Goal: Information Seeking & Learning: Learn about a topic

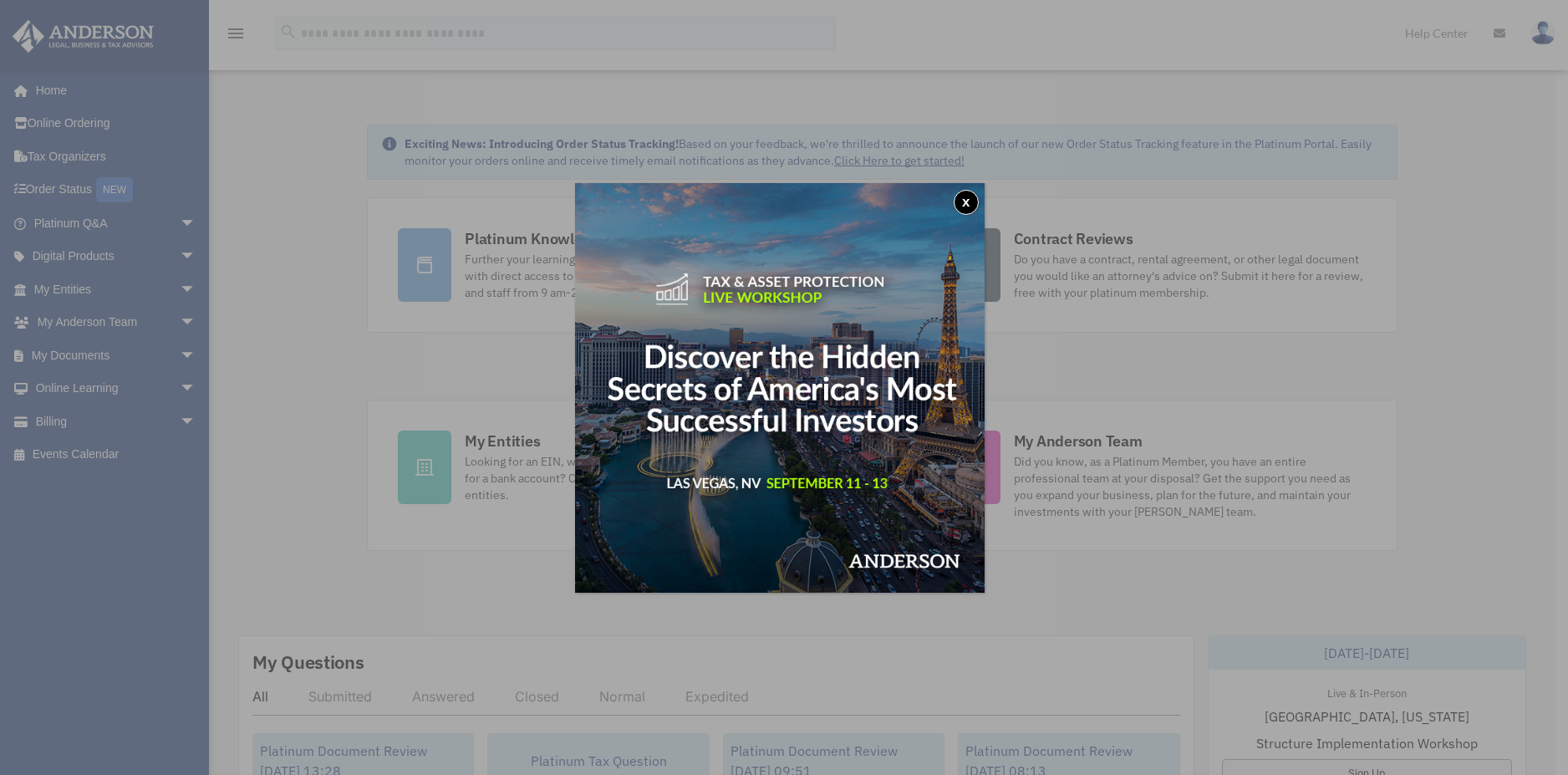
click at [973, 201] on button "x" at bounding box center [965, 202] width 25 height 25
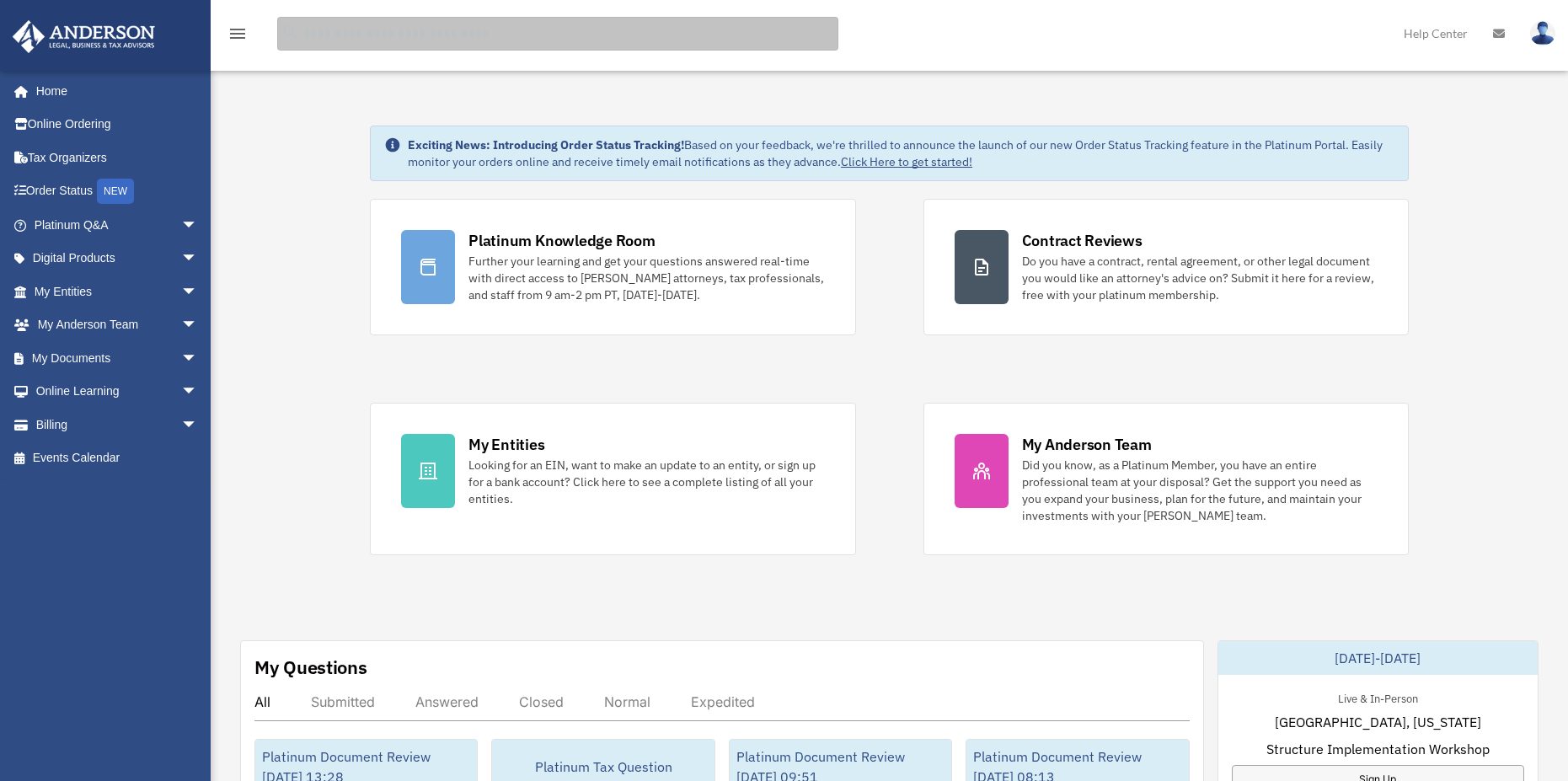
click at [456, 36] on input "search" at bounding box center [558, 34] width 561 height 34
type input "*"
drag, startPoint x: 1573, startPoint y: 58, endPoint x: 335, endPoint y: 47, distance: 1238.0
click at [335, 47] on input "*" at bounding box center [558, 34] width 561 height 34
type input "*********"
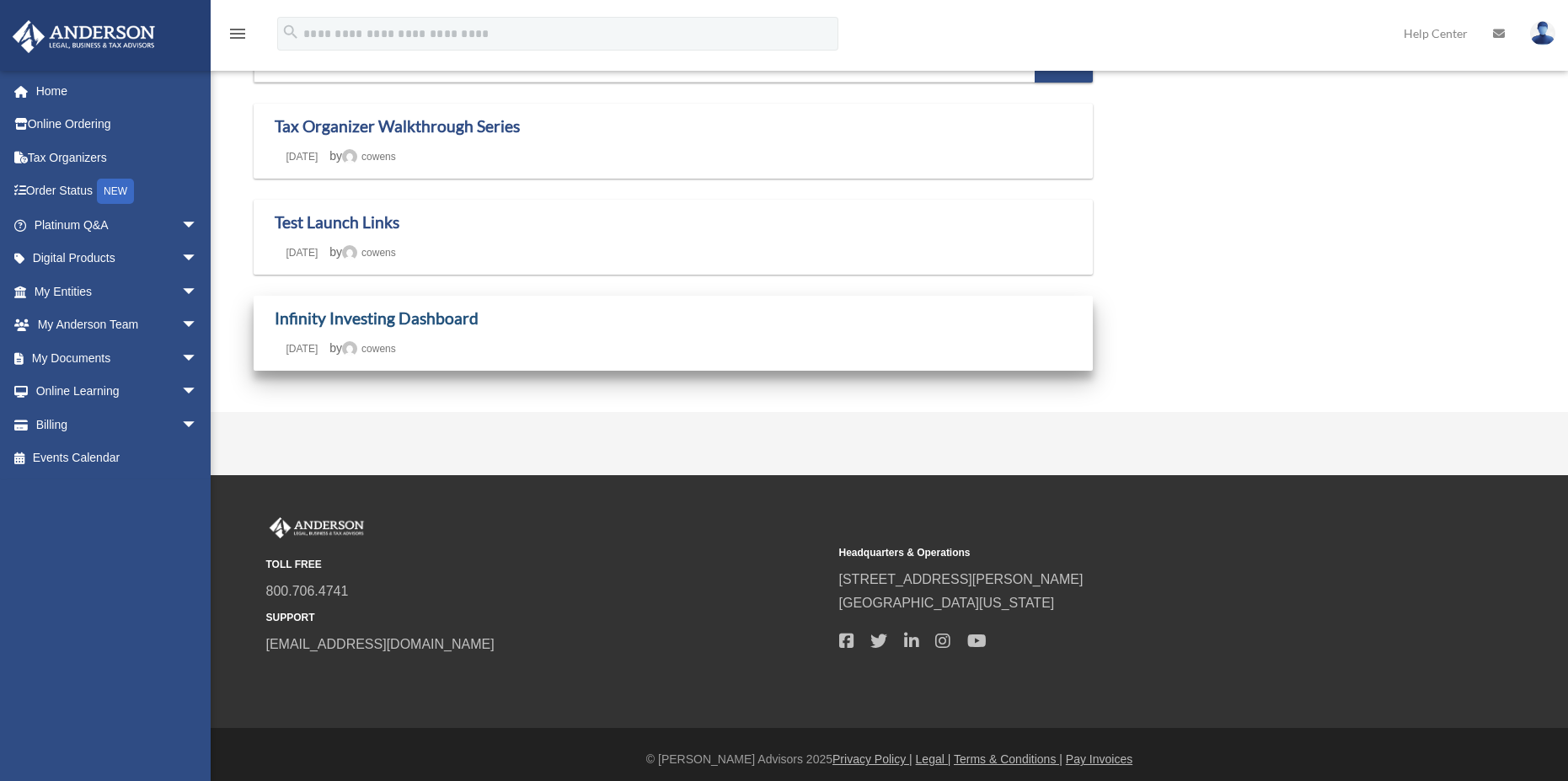
scroll to position [94, 0]
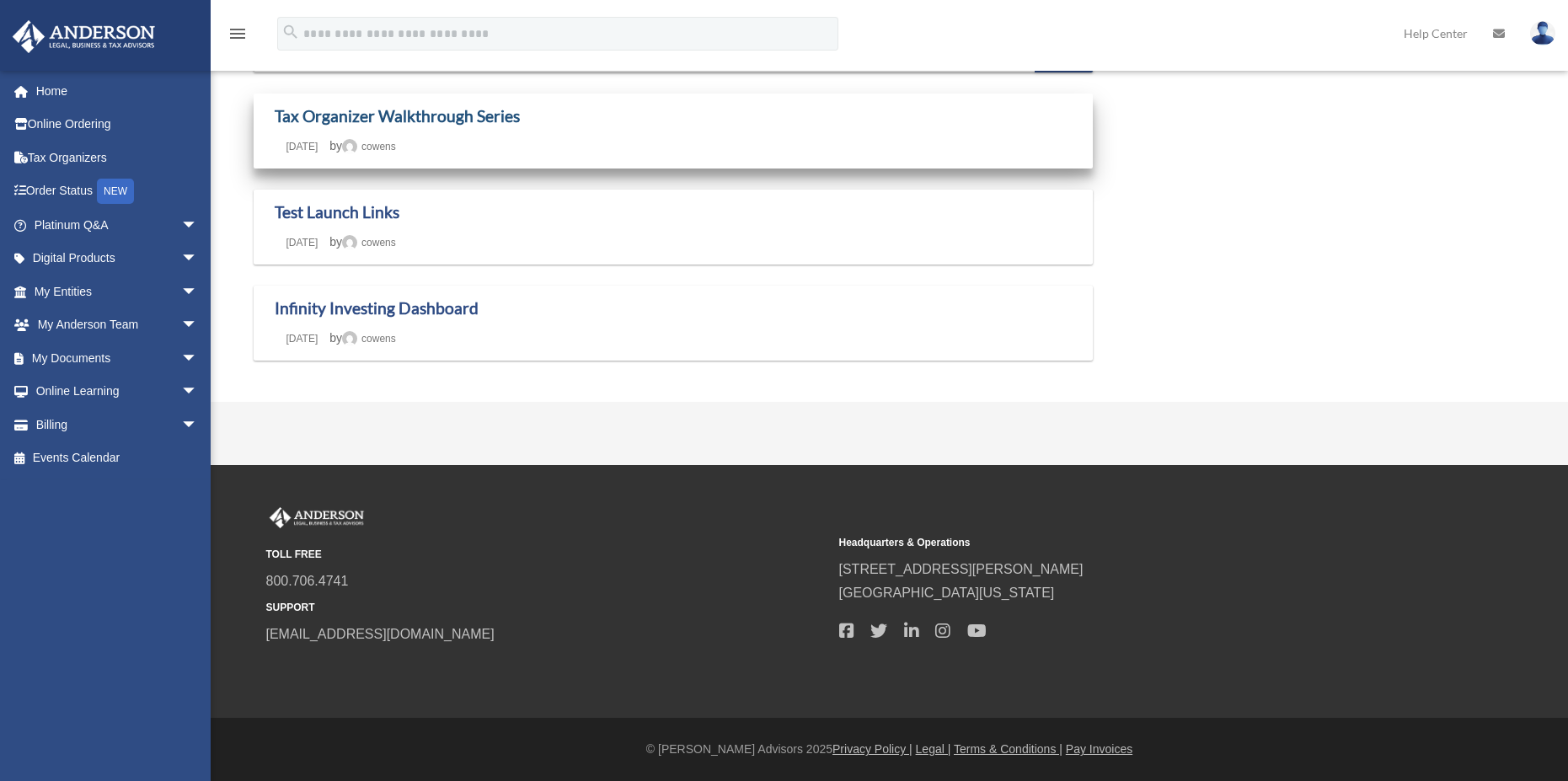
click at [390, 107] on link "Tax Organizer Walkthrough Series" at bounding box center [397, 116] width 245 height 20
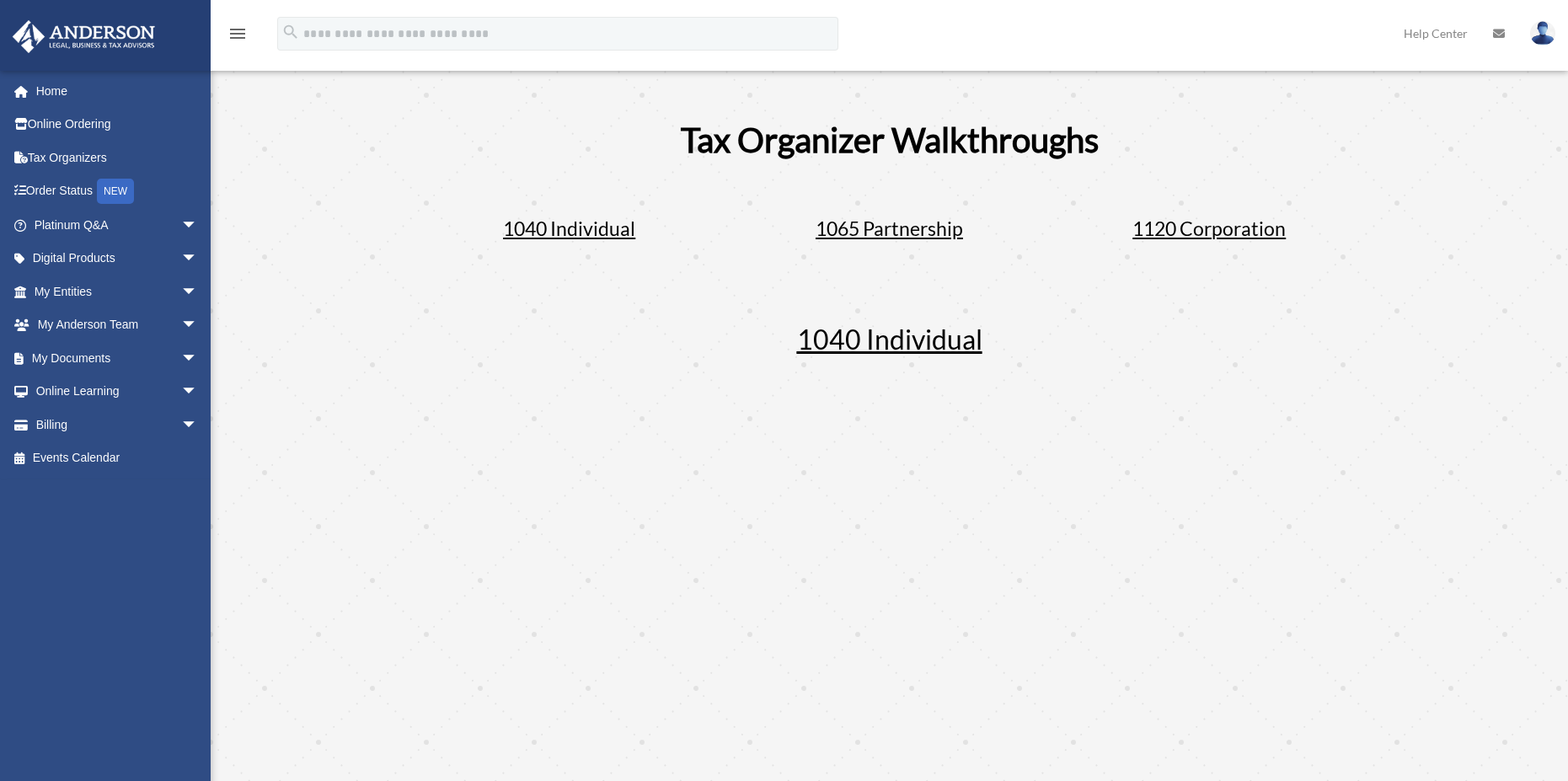
click at [1204, 230] on span "1120 Corporation" at bounding box center [1209, 228] width 154 height 24
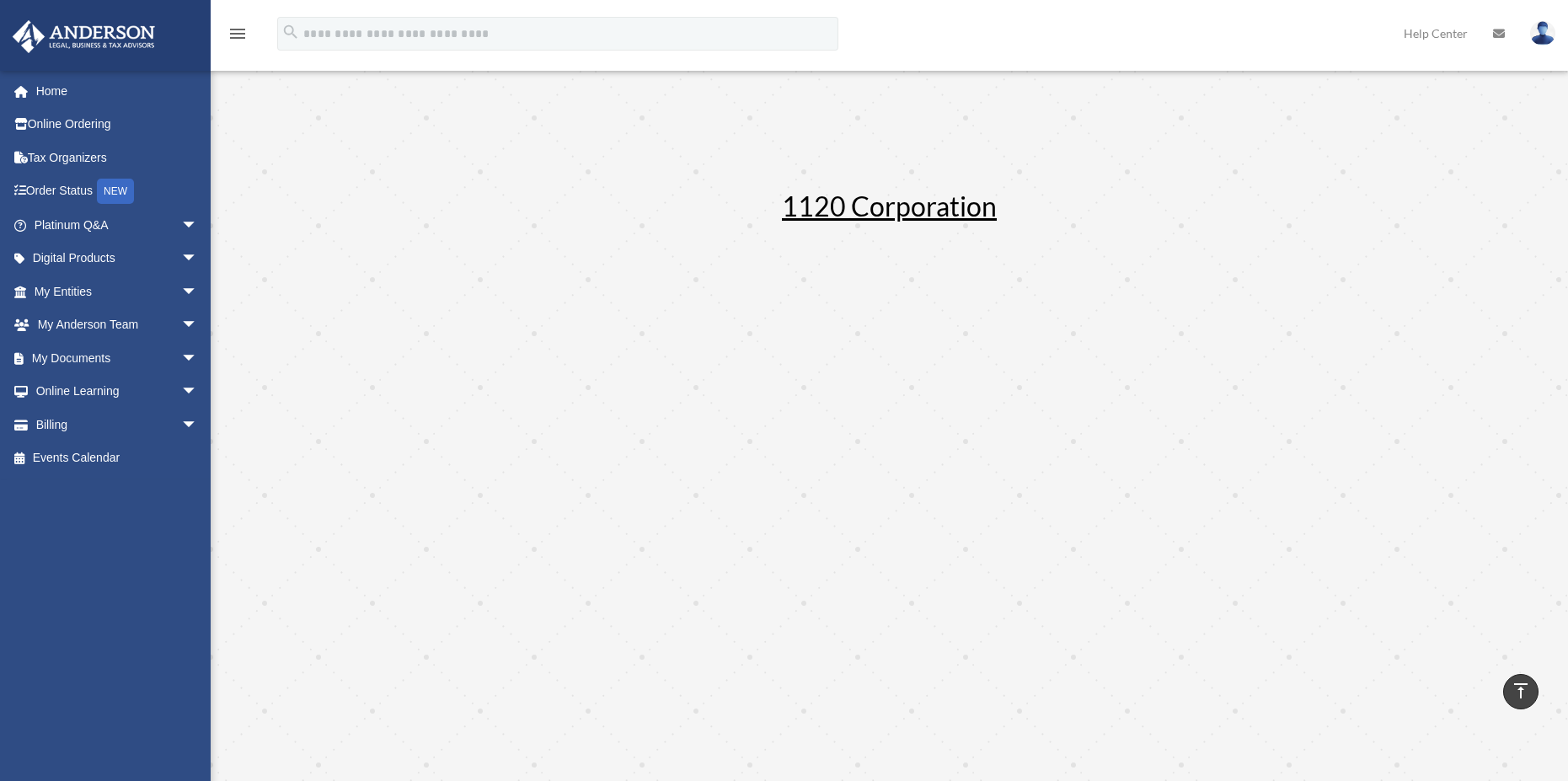
scroll to position [1464, 0]
click at [62, 156] on link "Tax Organizers" at bounding box center [118, 158] width 211 height 34
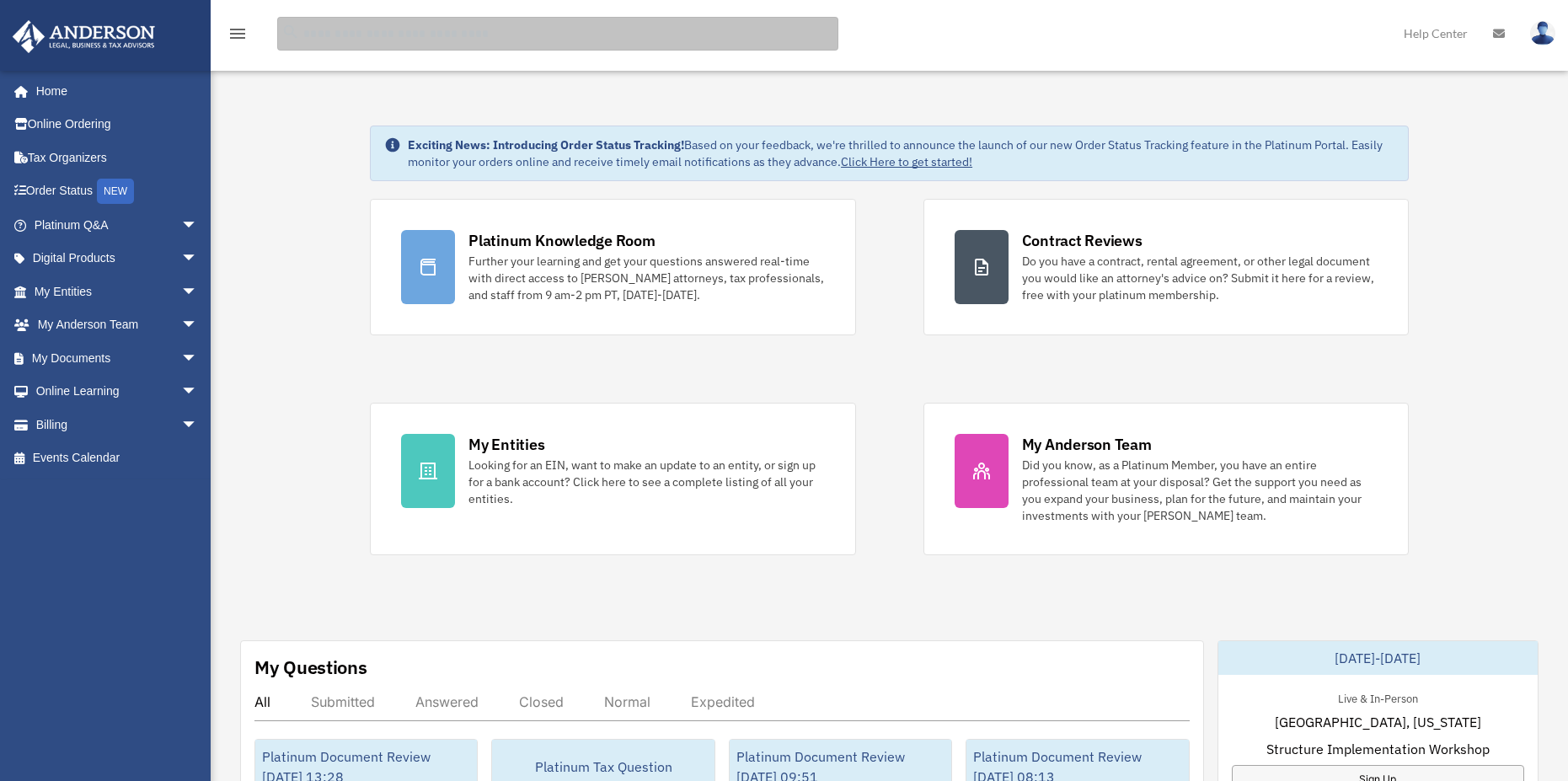
click at [336, 36] on input "search" at bounding box center [558, 34] width 561 height 34
type input "*"
type input "*********"
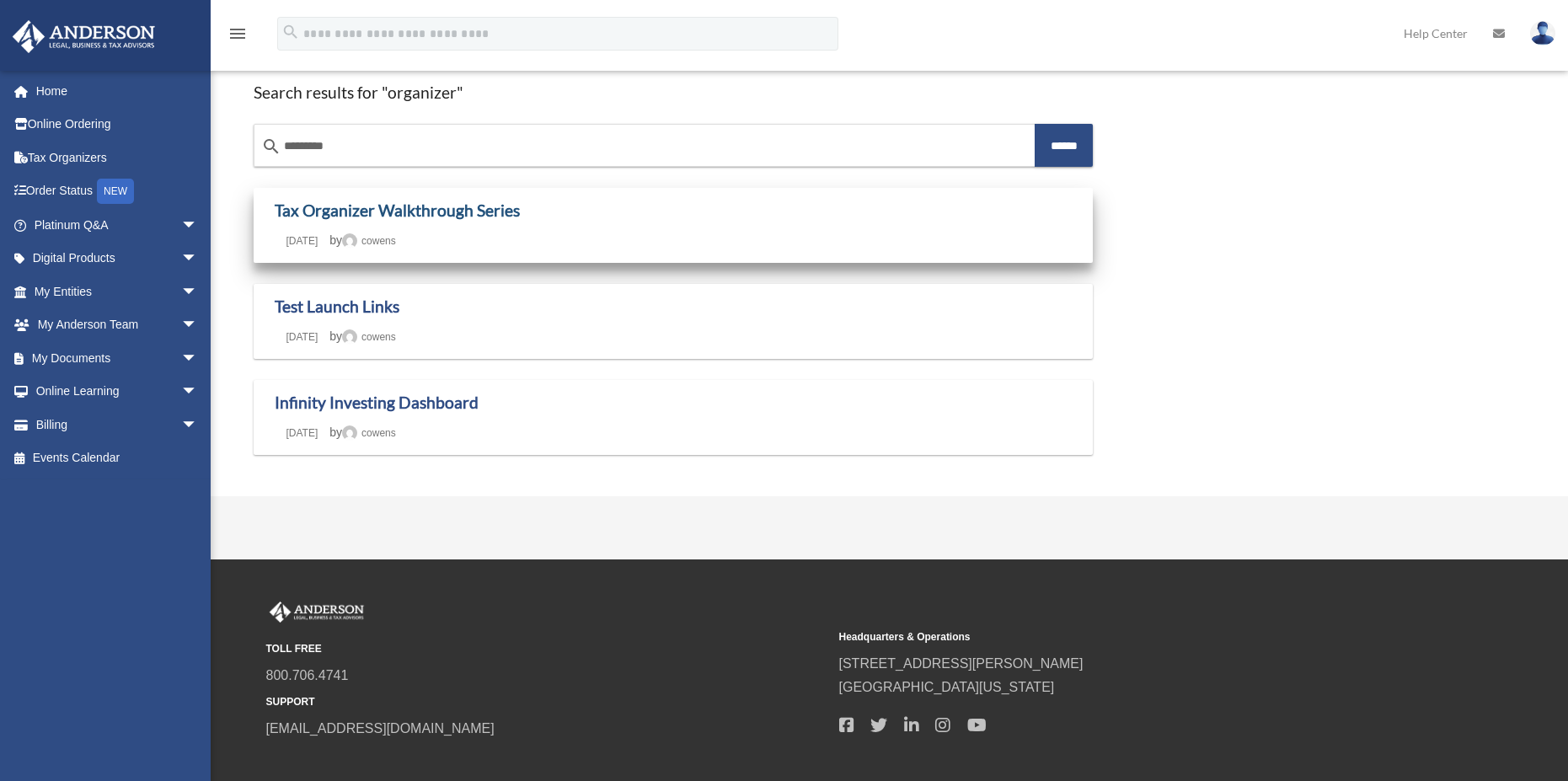
click at [440, 212] on link "Tax Organizer Walkthrough Series" at bounding box center [397, 210] width 245 height 20
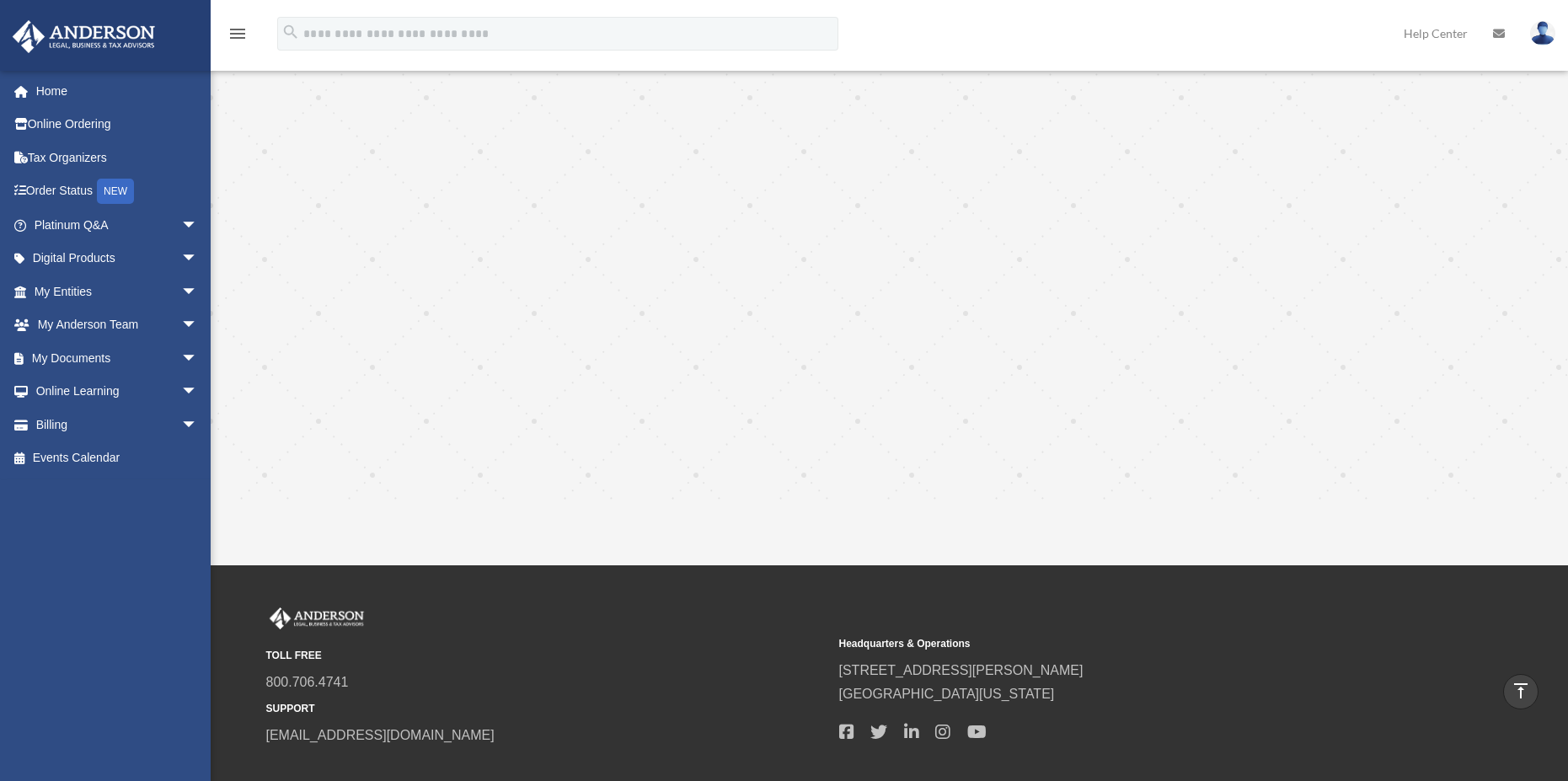
scroll to position [1487, 0]
